Goal: Subscribe to service/newsletter

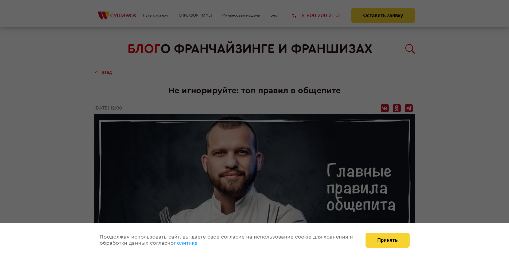
scroll to position [631, 0]
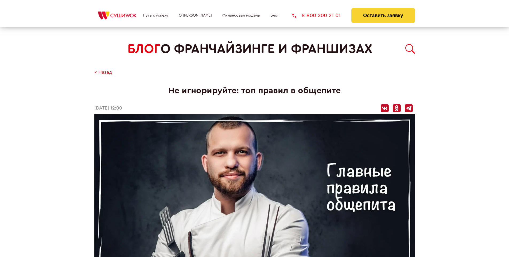
scroll to position [631, 0]
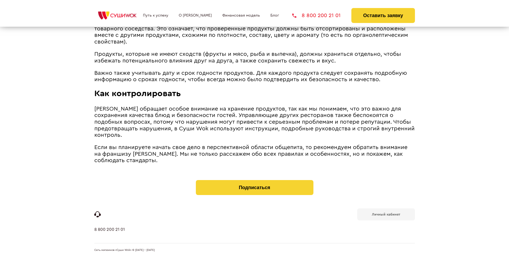
click at [386, 214] on b "Личный кабинет" at bounding box center [386, 214] width 28 height 3
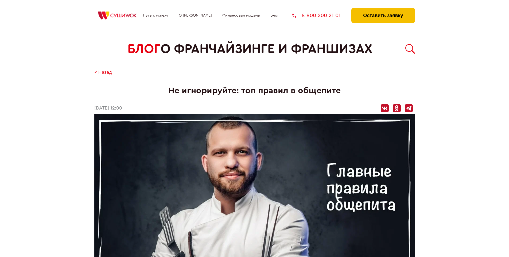
click at [383, 9] on button "Оставить заявку" at bounding box center [383, 15] width 63 height 15
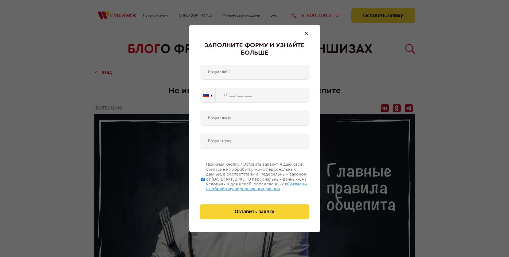
click at [248, 186] on span "Согласии на обработку персональных данных" at bounding box center [256, 186] width 101 height 9
click at [205, 186] on input "Нажимая кнопку “Оставить заявку”, я даю свое согласие на обработку моих персона…" at bounding box center [202, 179] width 3 height 43
checkbox input "false"
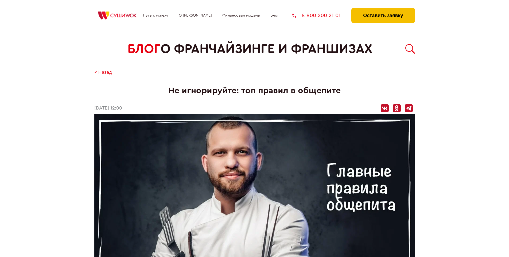
click at [383, 9] on button "Оставить заявку" at bounding box center [383, 15] width 63 height 15
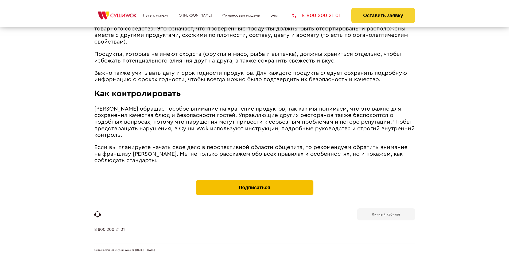
click at [255, 181] on button "Подписаться" at bounding box center [255, 187] width 118 height 15
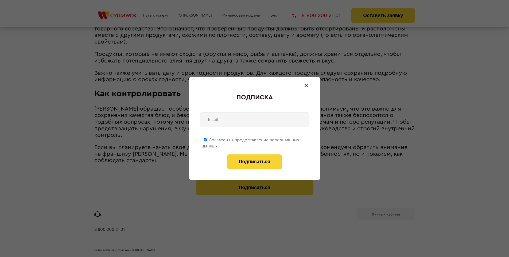
click at [251, 139] on span "Согласен на предоставление персональных данных" at bounding box center [251, 143] width 97 height 10
click at [207, 139] on input "Согласен на предоставление персональных данных" at bounding box center [205, 139] width 3 height 3
checkbox input "false"
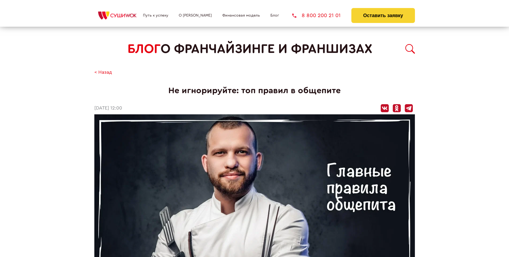
scroll to position [631, 0]
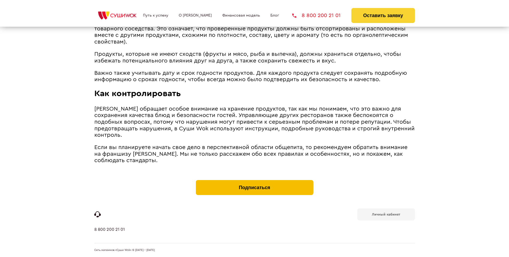
click at [255, 181] on button "Подписаться" at bounding box center [255, 187] width 118 height 15
